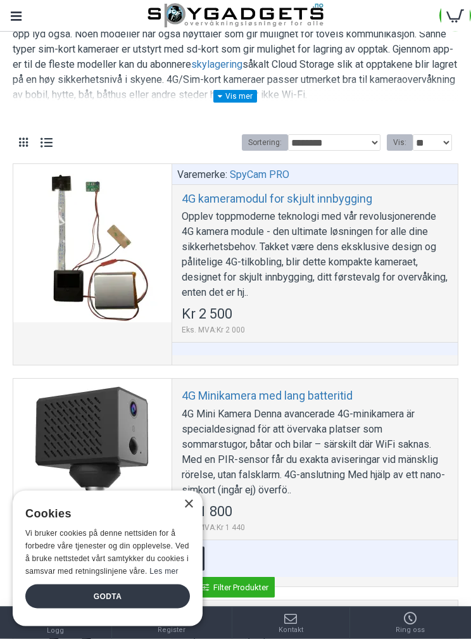
scroll to position [192, 0]
click at [118, 237] on div at bounding box center [92, 243] width 158 height 158
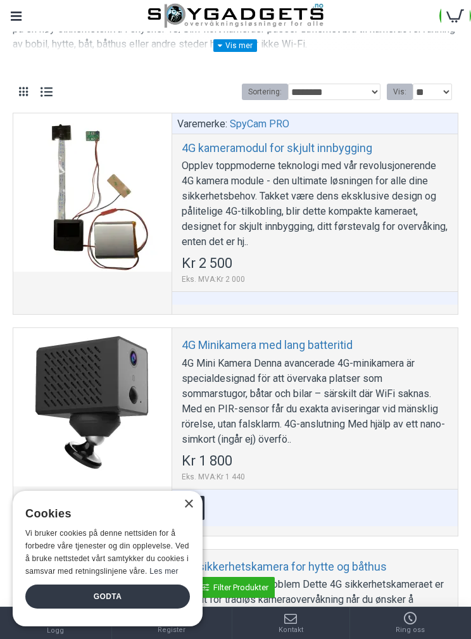
click at [191, 502] on div "×" at bounding box center [188, 503] width 9 height 9
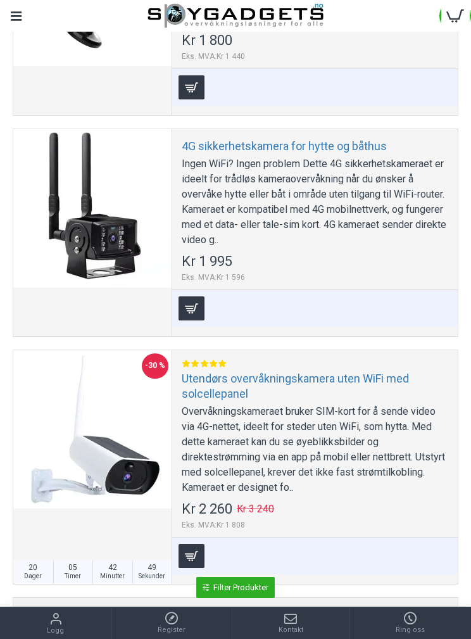
scroll to position [674, 0]
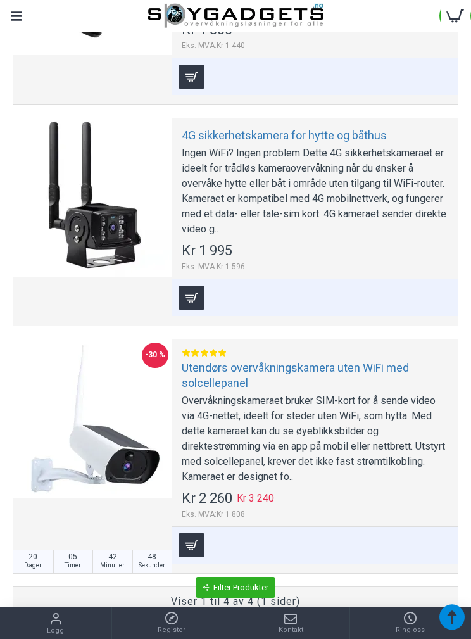
click at [346, 208] on div "Ingen WiFi? Ingen problem Dette 4G sikkerhetskameraet er ideelt for trådløs kam…" at bounding box center [315, 191] width 267 height 91
click at [344, 184] on div "Ingen WiFi? Ingen problem Dette 4G sikkerhetskameraet er ideelt for trådløs kam…" at bounding box center [315, 191] width 267 height 91
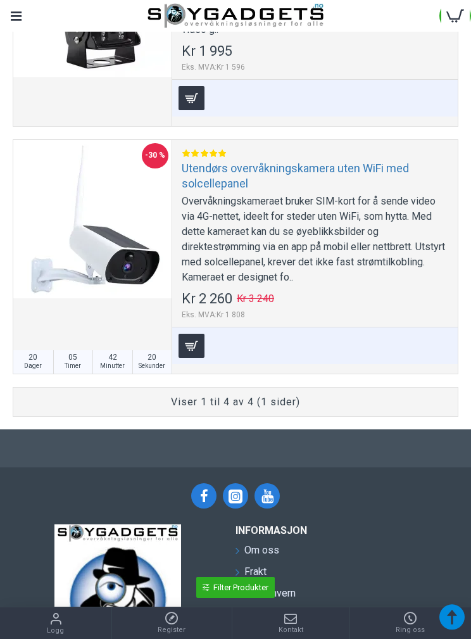
scroll to position [857, 0]
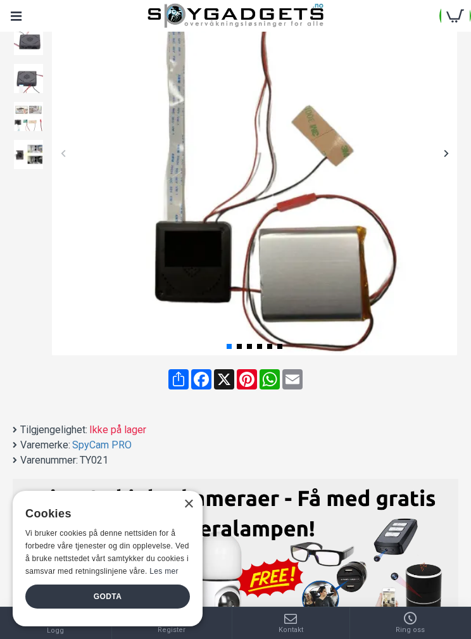
scroll to position [206, 0]
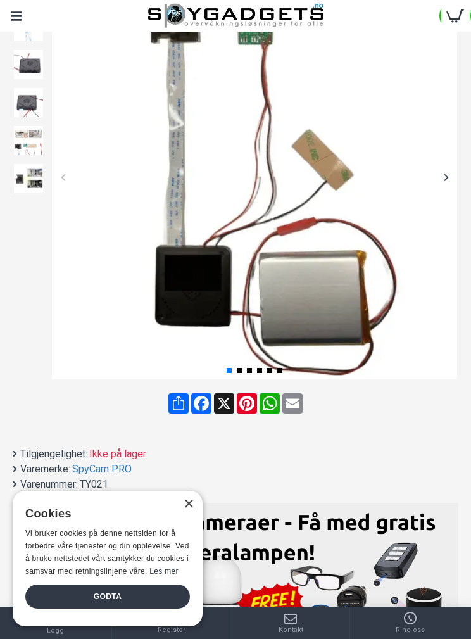
click at [455, 174] on div at bounding box center [446, 177] width 22 height 22
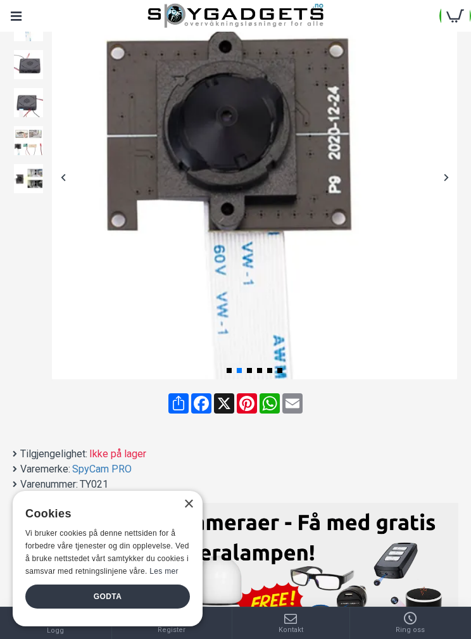
scroll to position [215, 0]
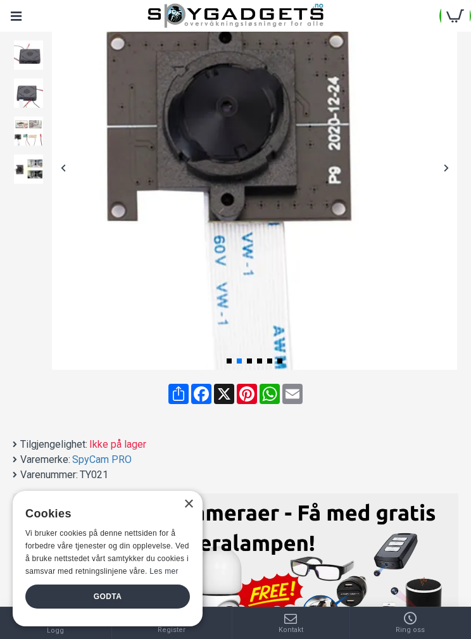
click at [439, 164] on div at bounding box center [446, 167] width 22 height 22
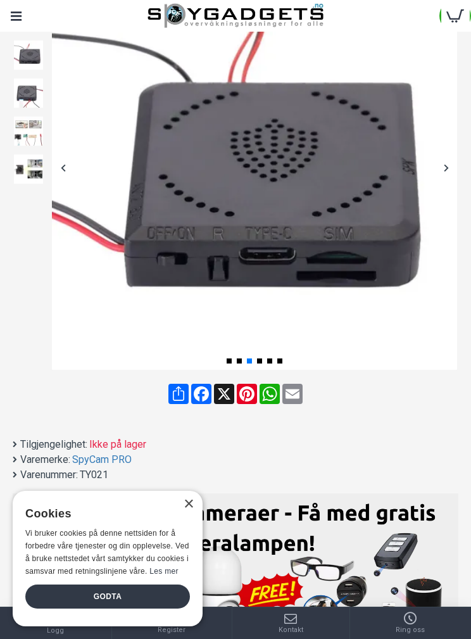
click at [436, 166] on div at bounding box center [446, 167] width 22 height 22
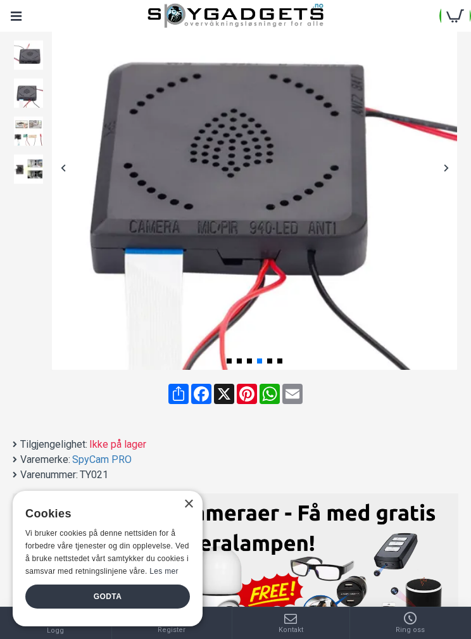
click at [441, 162] on div at bounding box center [446, 167] width 22 height 22
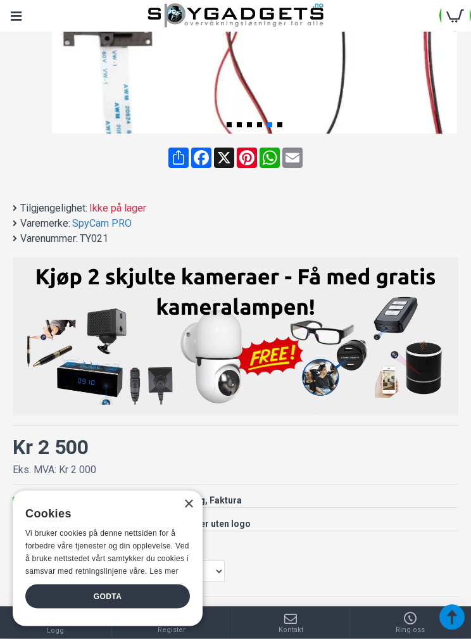
scroll to position [451, 0]
click at [190, 509] on div "×" at bounding box center [188, 503] width 9 height 9
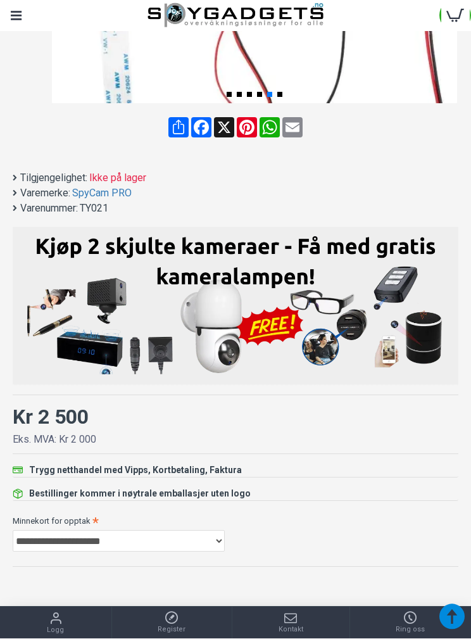
scroll to position [482, 0]
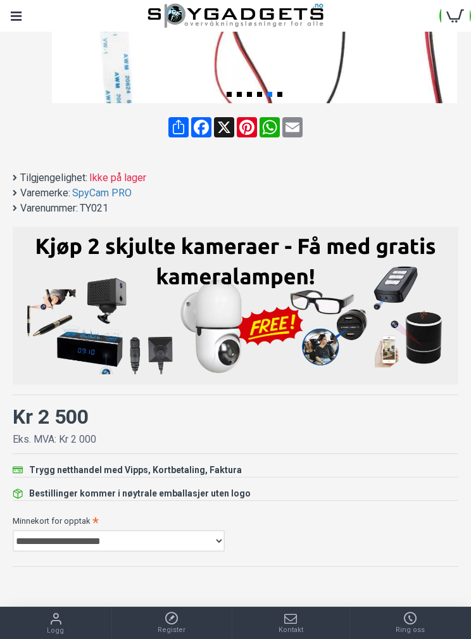
click at [217, 538] on select "**********" at bounding box center [119, 541] width 212 height 22
select select "***"
click at [209, 536] on select "**********" at bounding box center [119, 541] width 212 height 22
click at [354, 511] on label "Minnekort for opptak" at bounding box center [236, 520] width 446 height 20
click at [225, 530] on select "**********" at bounding box center [119, 541] width 212 height 22
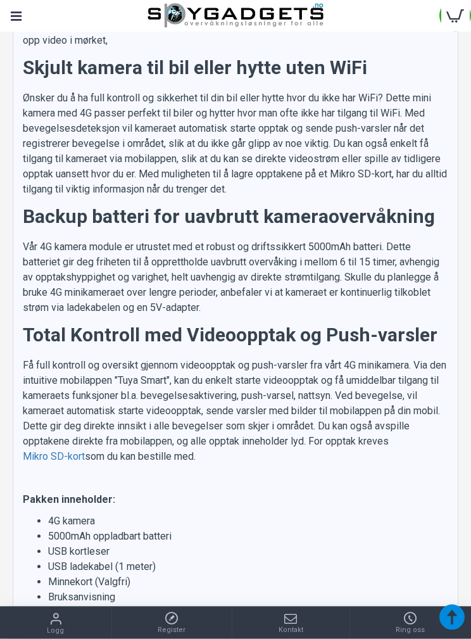
scroll to position [1714, 0]
